Goal: Task Accomplishment & Management: Manage account settings

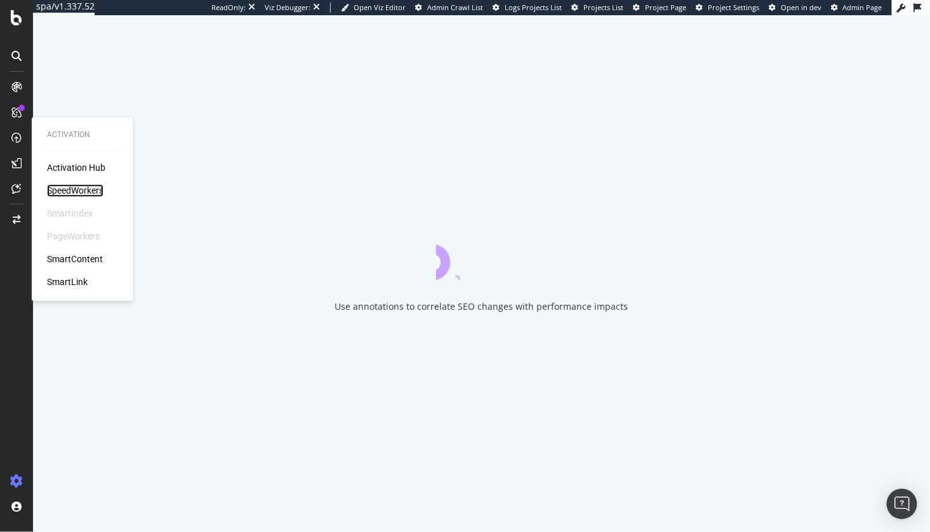
click at [76, 187] on div "SpeedWorkers" at bounding box center [75, 191] width 57 height 13
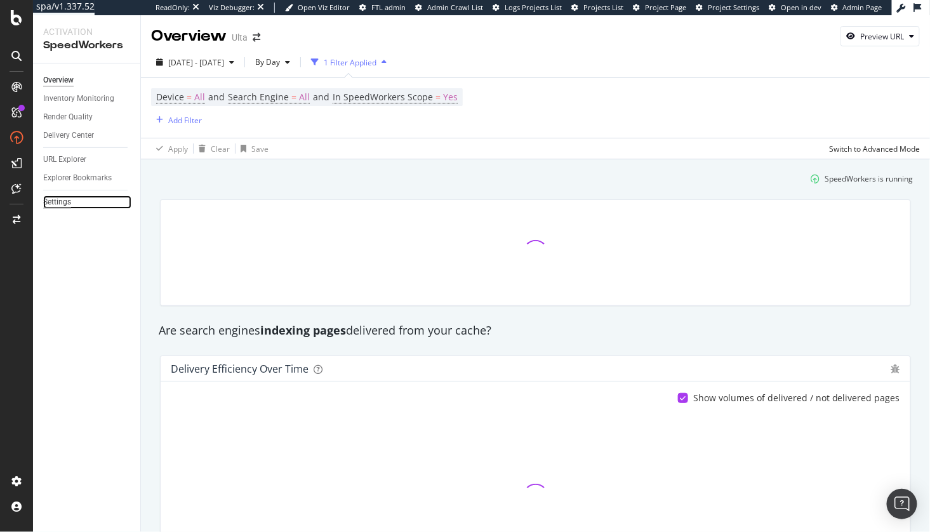
click at [69, 202] on div "Settings" at bounding box center [57, 202] width 28 height 13
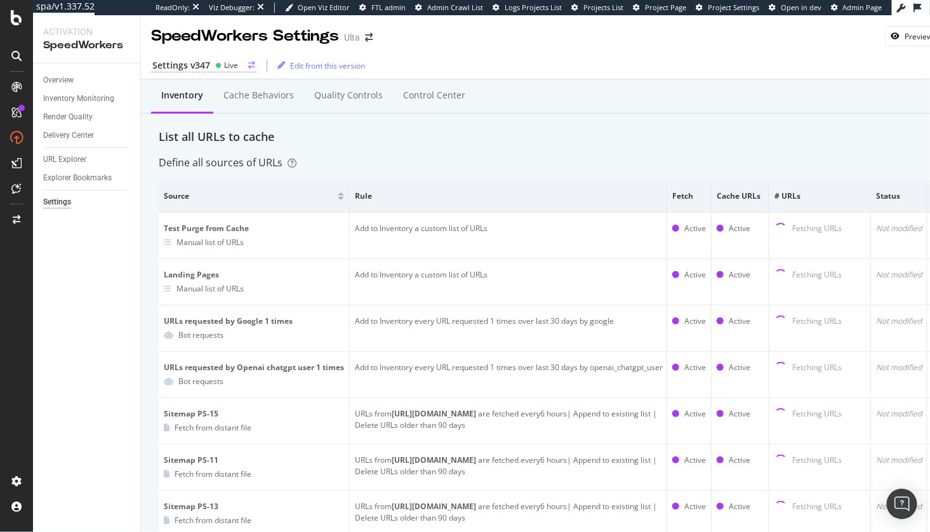
click at [224, 64] on div "Live" at bounding box center [231, 65] width 14 height 11
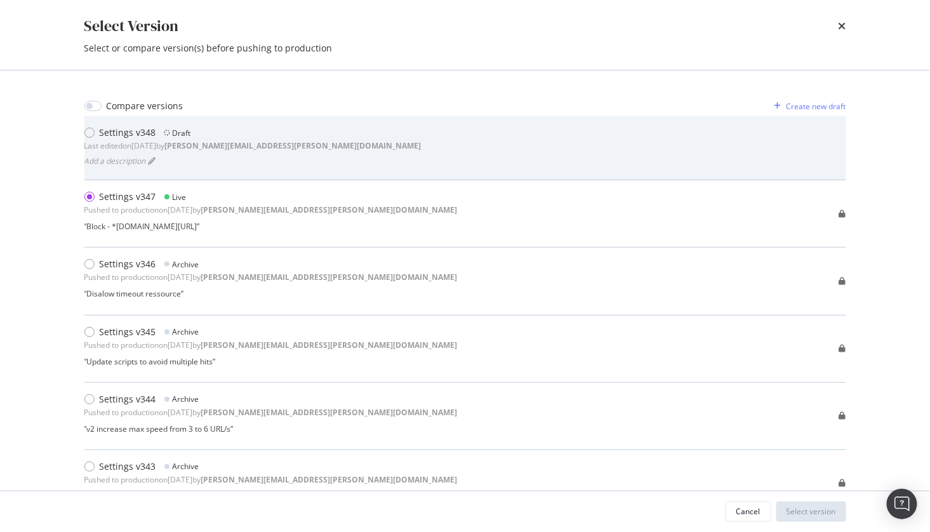
click at [201, 135] on div "Settings v348 Draft" at bounding box center [252, 132] width 337 height 13
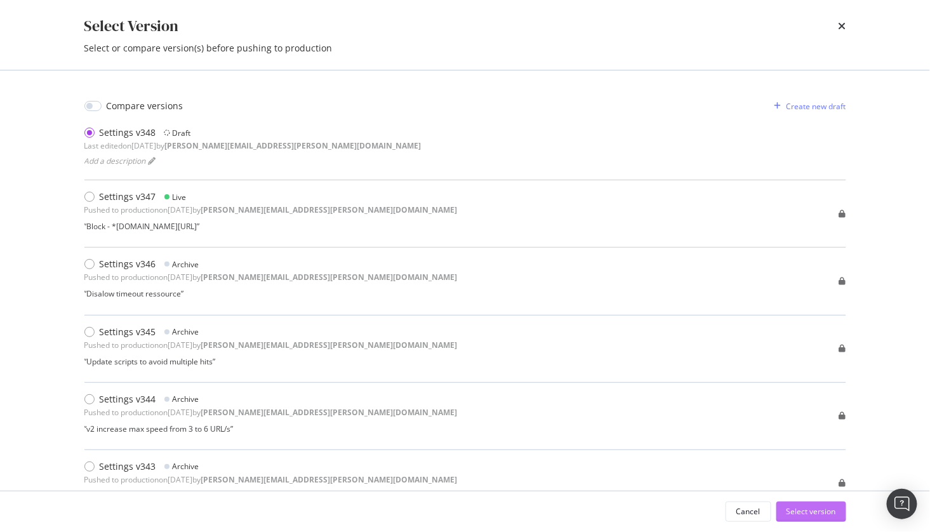
click at [810, 514] on div "Select version" at bounding box center [812, 511] width 50 height 11
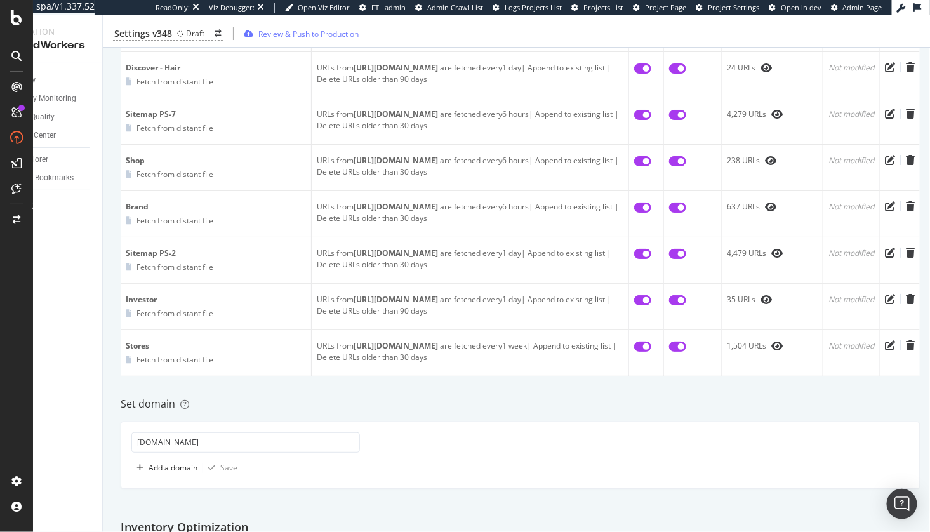
scroll to position [1589, 0]
